Goal: Task Accomplishment & Management: Use online tool/utility

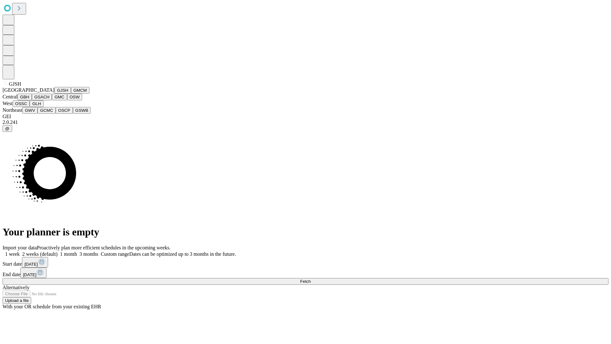
click at [54, 94] on button "GJSH" at bounding box center [62, 90] width 17 height 7
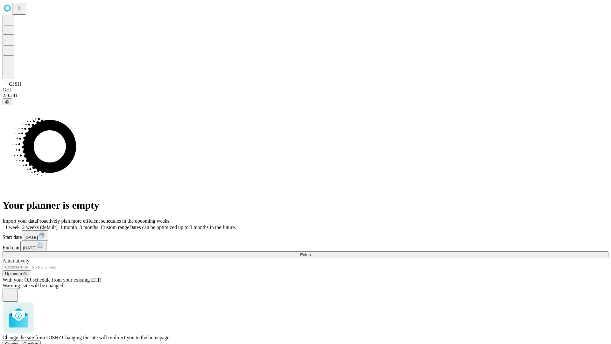
click at [39, 341] on span "Confirm" at bounding box center [31, 343] width 15 height 5
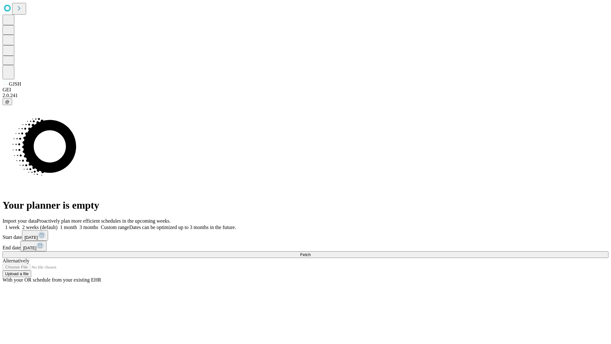
click at [58, 224] on label "2 weeks (default)" at bounding box center [39, 226] width 38 height 5
click at [311, 252] on span "Fetch" at bounding box center [305, 254] width 11 height 5
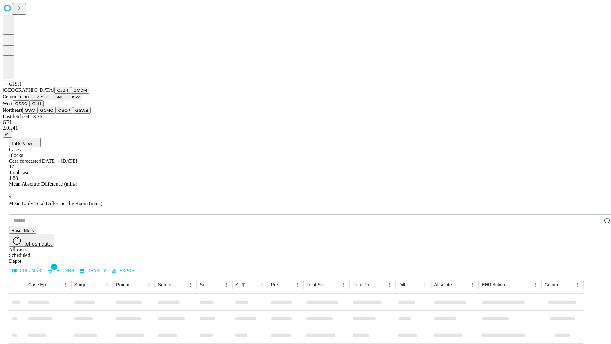
click at [71, 94] on button "GMCM" at bounding box center [80, 90] width 18 height 7
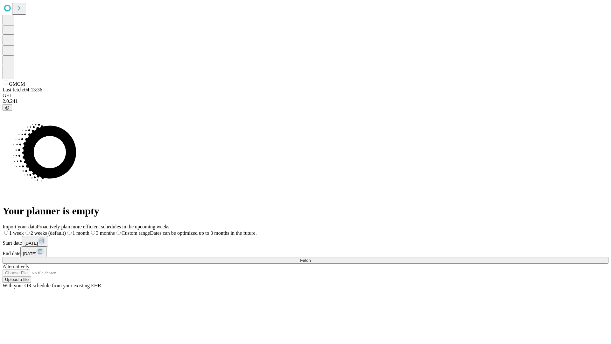
click at [66, 230] on label "2 weeks (default)" at bounding box center [45, 232] width 42 height 5
click at [311, 258] on span "Fetch" at bounding box center [305, 260] width 11 height 5
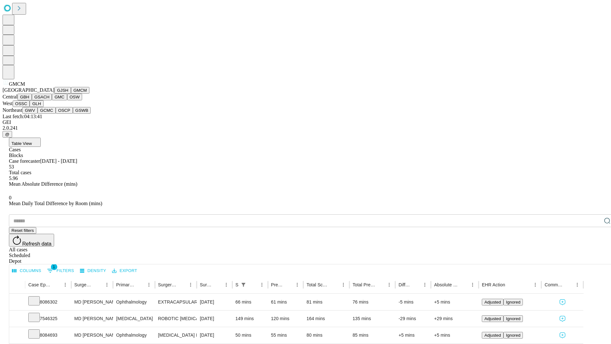
click at [32, 100] on button "GBH" at bounding box center [25, 97] width 14 height 7
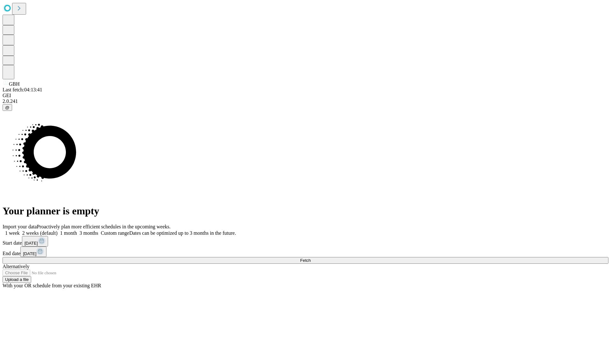
click at [58, 230] on label "2 weeks (default)" at bounding box center [39, 232] width 38 height 5
click at [311, 258] on span "Fetch" at bounding box center [305, 260] width 11 height 5
click at [58, 230] on label "2 weeks (default)" at bounding box center [39, 232] width 38 height 5
click at [311, 258] on span "Fetch" at bounding box center [305, 260] width 11 height 5
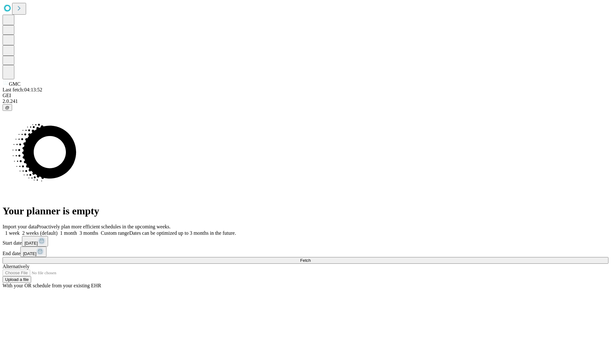
click at [58, 230] on label "2 weeks (default)" at bounding box center [39, 232] width 38 height 5
click at [311, 258] on span "Fetch" at bounding box center [305, 260] width 11 height 5
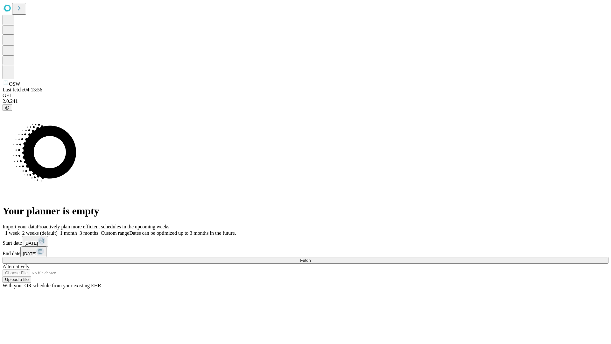
click at [58, 230] on label "2 weeks (default)" at bounding box center [39, 232] width 38 height 5
click at [311, 258] on span "Fetch" at bounding box center [305, 260] width 11 height 5
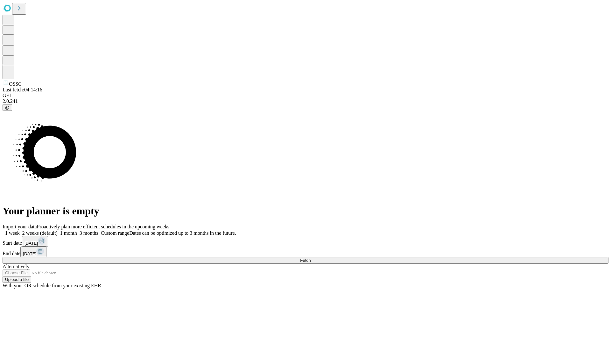
click at [58, 230] on label "2 weeks (default)" at bounding box center [39, 232] width 38 height 5
click at [311, 258] on span "Fetch" at bounding box center [305, 260] width 11 height 5
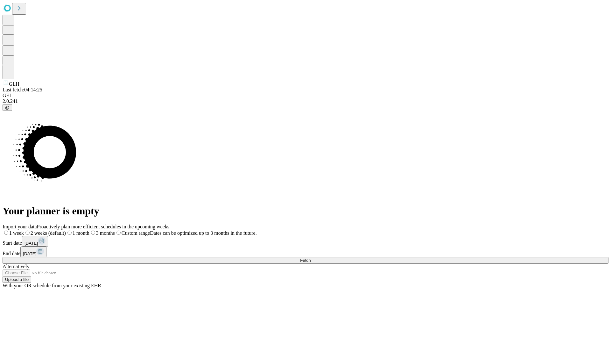
click at [311, 258] on span "Fetch" at bounding box center [305, 260] width 11 height 5
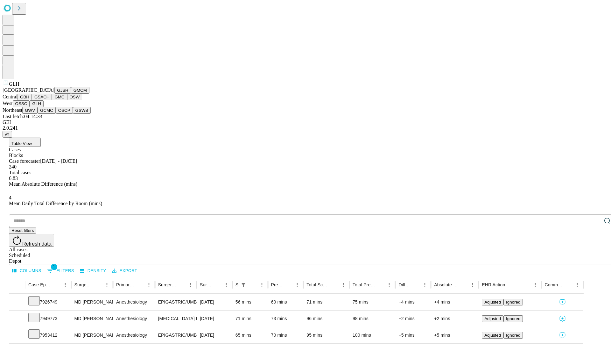
click at [38, 114] on button "GWV" at bounding box center [29, 110] width 15 height 7
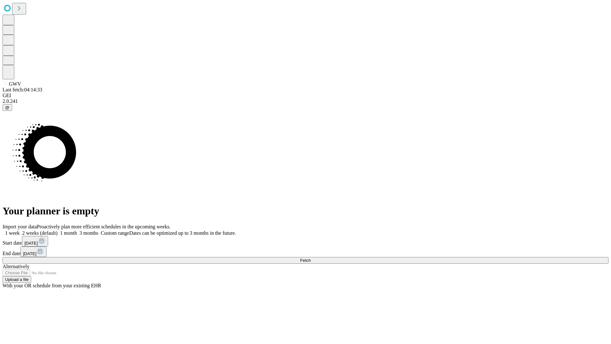
click at [58, 230] on label "2 weeks (default)" at bounding box center [39, 232] width 38 height 5
click at [311, 258] on span "Fetch" at bounding box center [305, 260] width 11 height 5
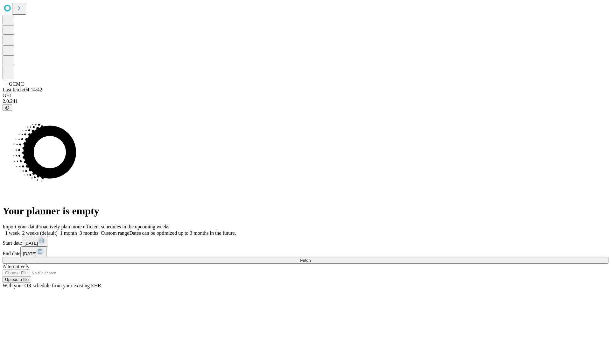
click at [58, 230] on label "2 weeks (default)" at bounding box center [39, 232] width 38 height 5
click at [311, 258] on span "Fetch" at bounding box center [305, 260] width 11 height 5
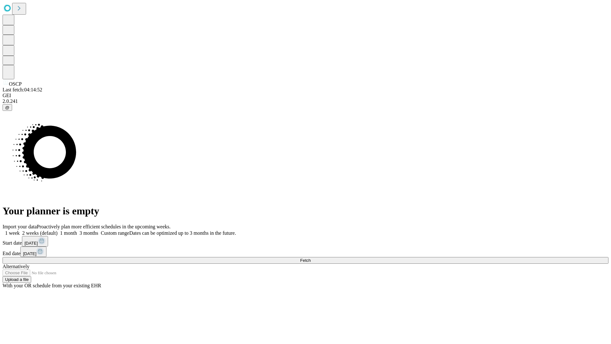
click at [58, 230] on label "2 weeks (default)" at bounding box center [39, 232] width 38 height 5
click at [311, 258] on span "Fetch" at bounding box center [305, 260] width 11 height 5
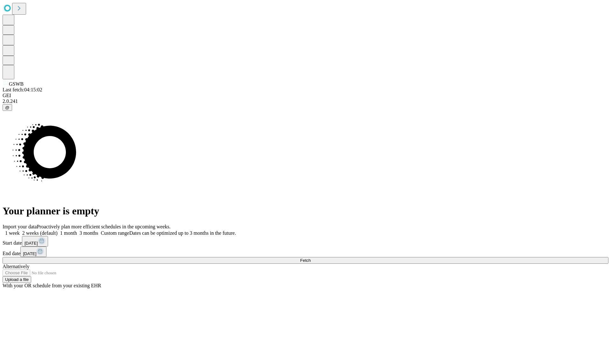
click at [58, 230] on label "2 weeks (default)" at bounding box center [39, 232] width 38 height 5
click at [311, 258] on span "Fetch" at bounding box center [305, 260] width 11 height 5
